Goal: Task Accomplishment & Management: Manage account settings

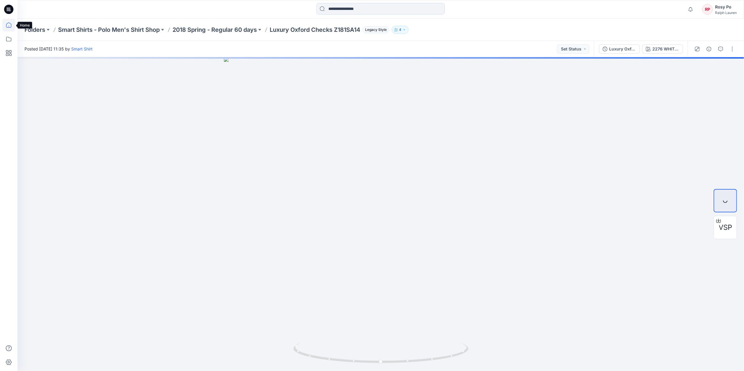
click at [11, 26] on icon at bounding box center [8, 25] width 13 height 13
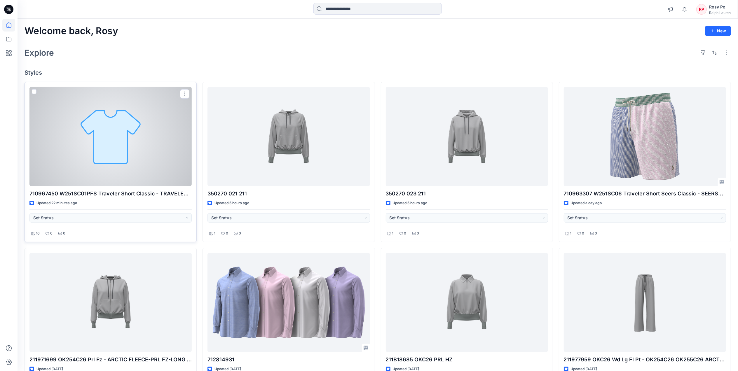
click at [118, 164] on div at bounding box center [110, 136] width 162 height 99
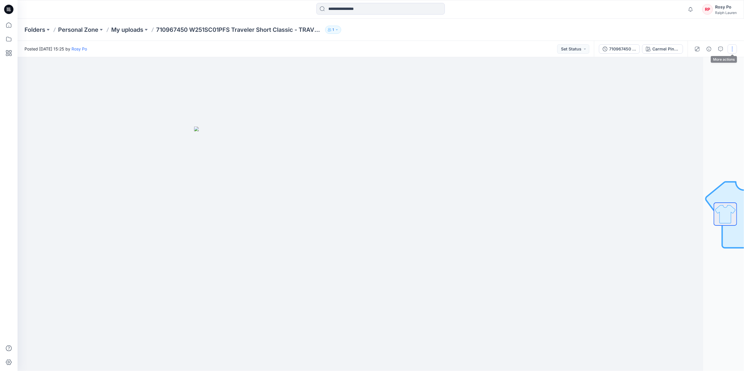
click at [732, 47] on button "button" at bounding box center [732, 48] width 9 height 9
click at [706, 82] on button "Edit" at bounding box center [708, 79] width 54 height 11
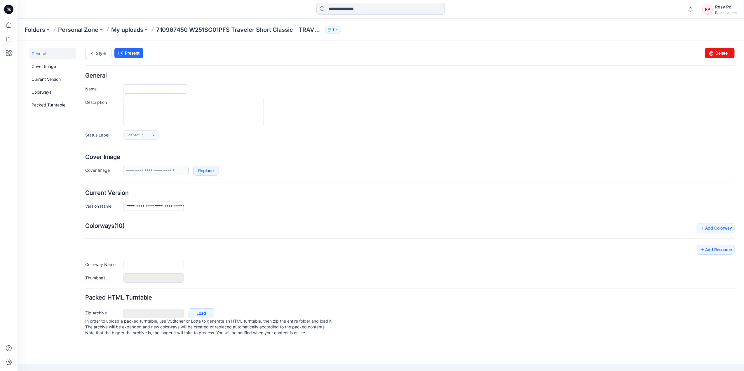
type input "**********"
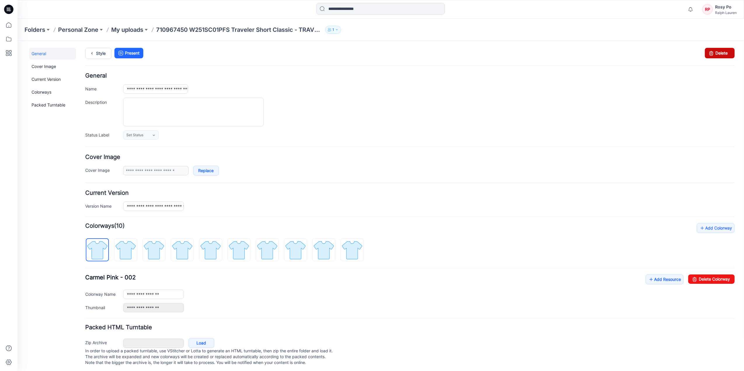
click at [708, 55] on icon at bounding box center [711, 53] width 8 height 11
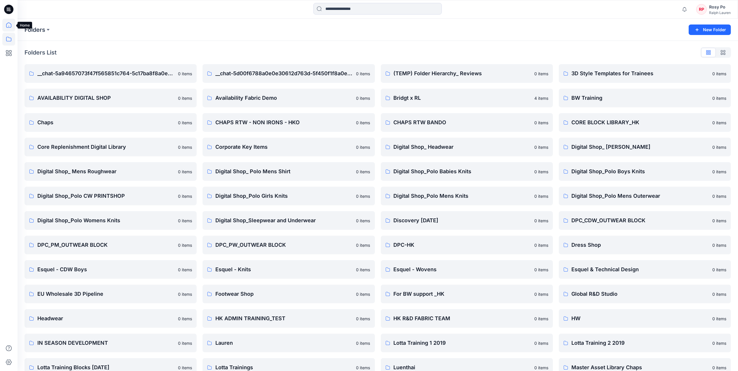
click at [13, 28] on icon at bounding box center [8, 25] width 13 height 13
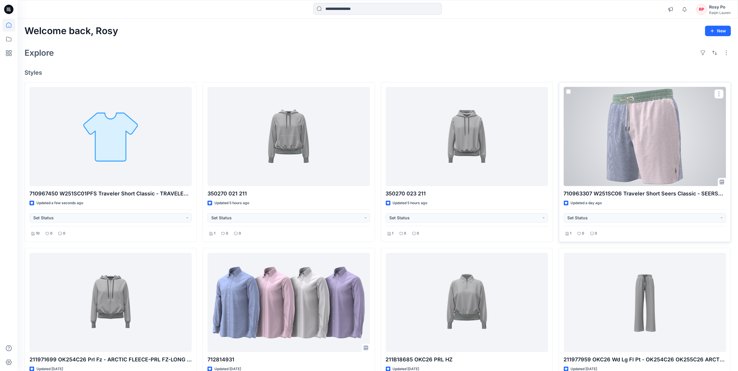
click at [652, 138] on div at bounding box center [645, 136] width 162 height 99
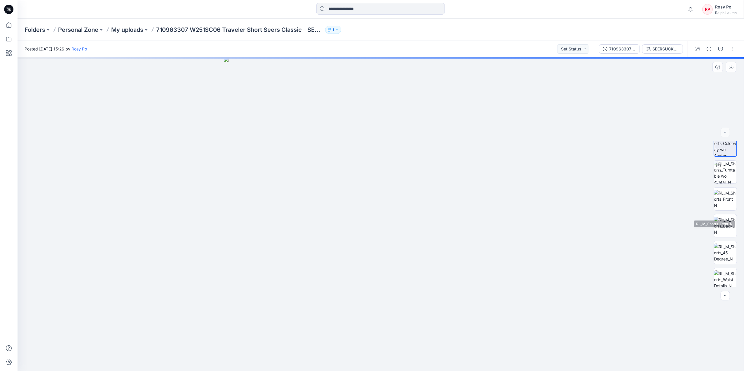
scroll to position [12, 0]
click at [732, 47] on button "button" at bounding box center [732, 48] width 9 height 9
click at [706, 79] on button "Edit" at bounding box center [708, 79] width 54 height 11
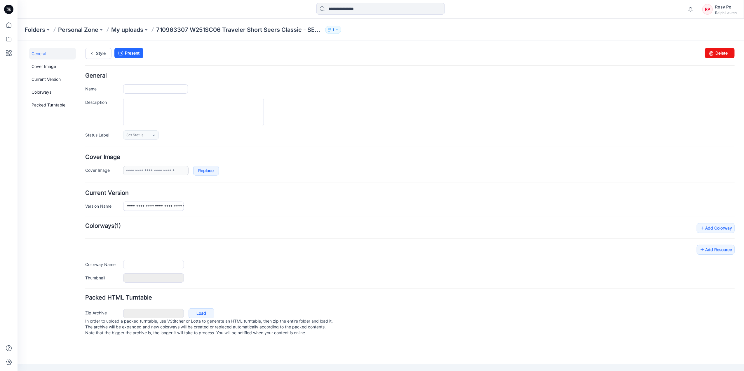
type input "**********"
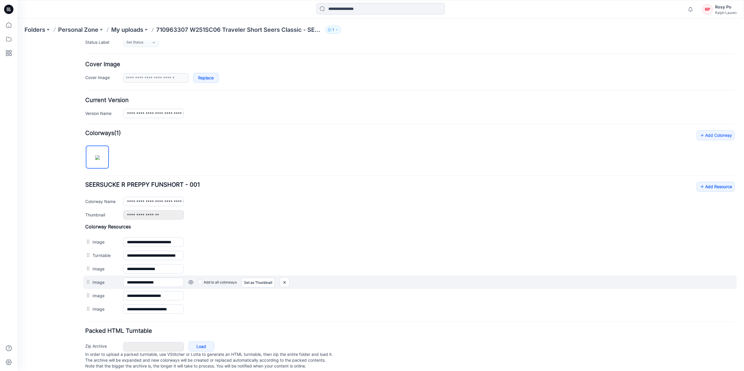
scroll to position [108, 0]
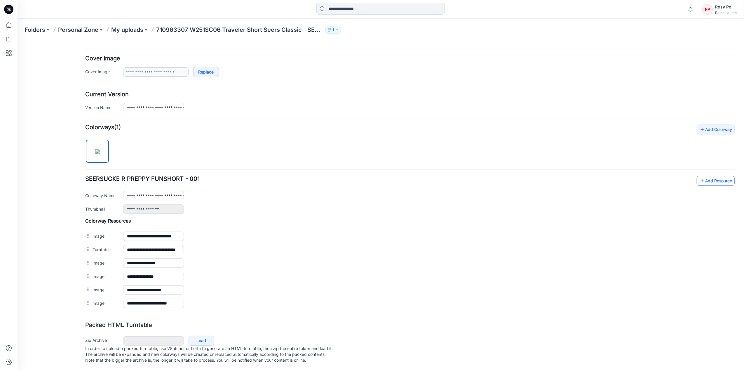
click at [724, 176] on link "Add Resource" at bounding box center [716, 181] width 38 height 10
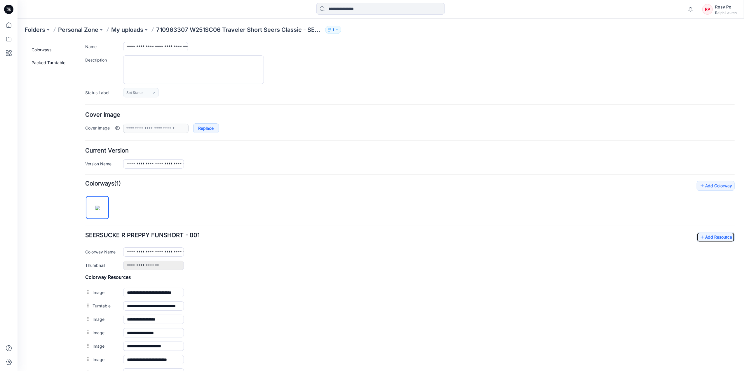
scroll to position [0, 0]
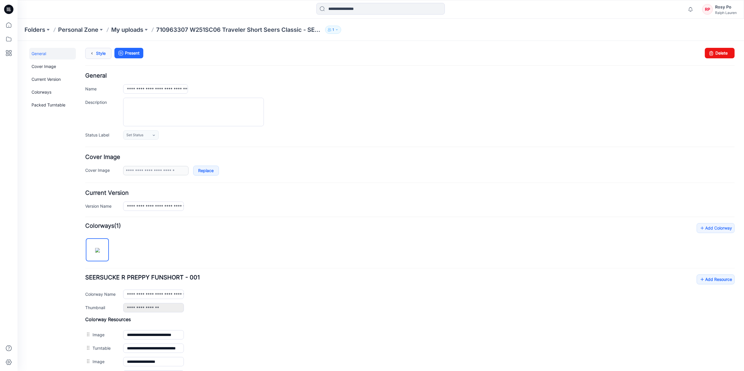
click at [97, 51] on link "Style" at bounding box center [98, 53] width 26 height 11
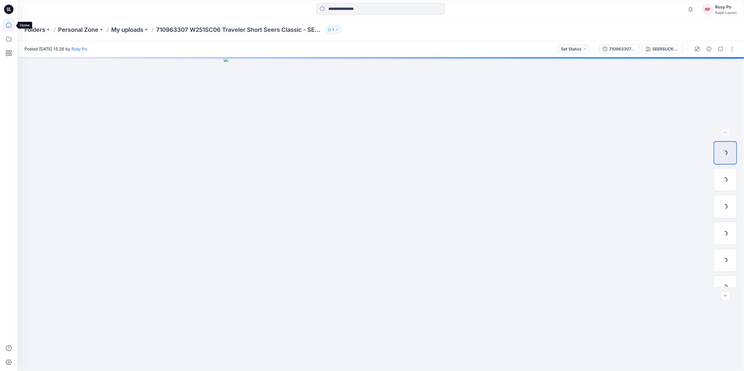
click at [12, 25] on icon at bounding box center [8, 25] width 13 height 13
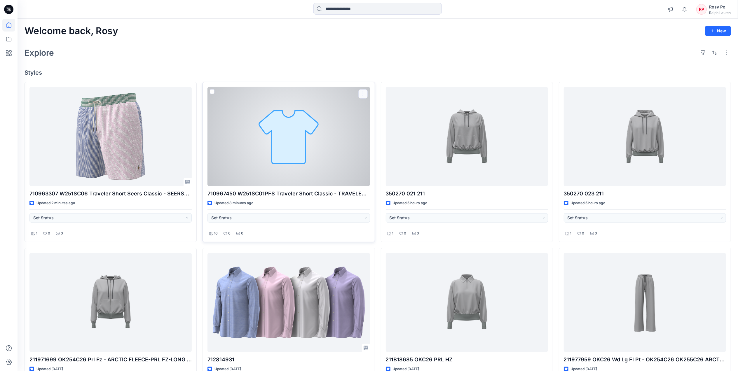
click at [361, 92] on button "button" at bounding box center [362, 93] width 9 height 9
click at [388, 107] on button "Edit" at bounding box center [391, 107] width 63 height 11
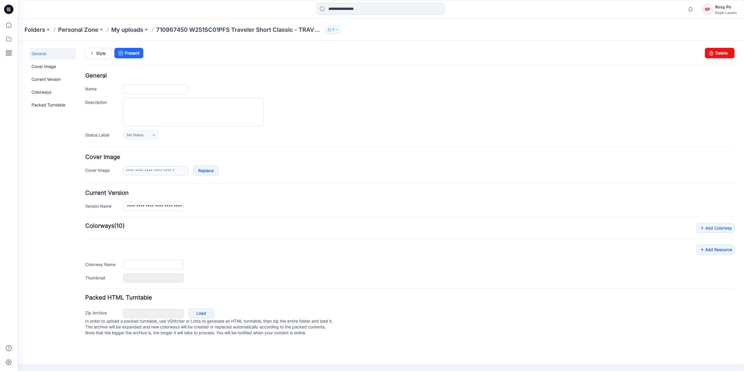
type input "**********"
click at [713, 55] on link "Delete" at bounding box center [720, 53] width 30 height 11
